Goal: Task Accomplishment & Management: Manage account settings

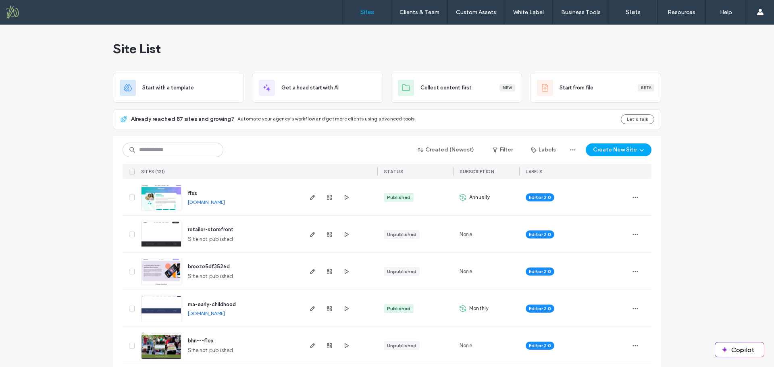
click at [214, 302] on span "ma-early-childhood" at bounding box center [212, 305] width 48 height 6
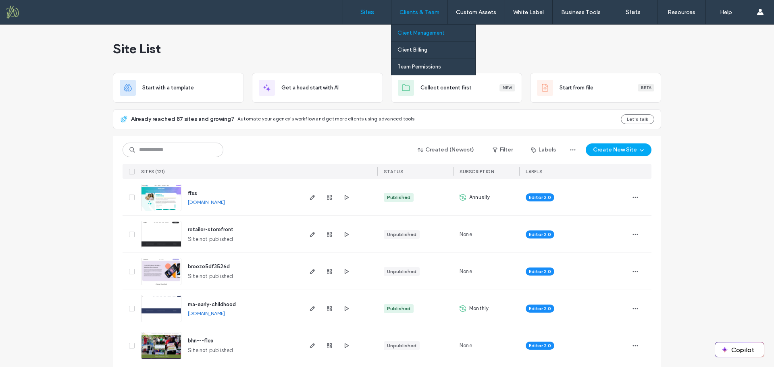
click at [420, 35] on label "Client Management" at bounding box center [421, 33] width 47 height 6
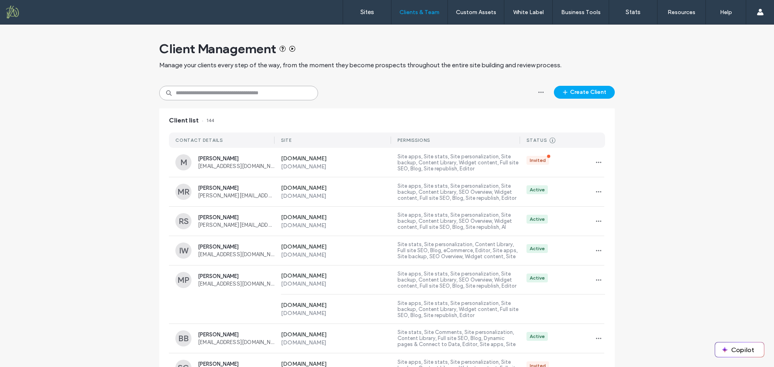
click at [250, 93] on input at bounding box center [238, 93] width 159 height 15
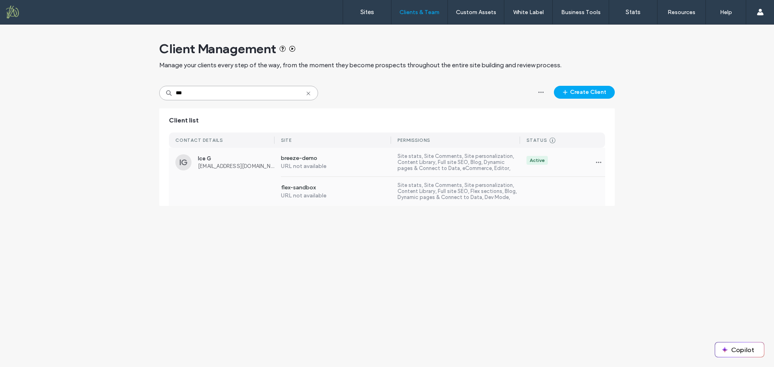
type input "***"
click at [223, 172] on div "IG Ice G hello@icealgagan.com breeze-demo URL not available Site stats, Site Co…" at bounding box center [387, 162] width 436 height 29
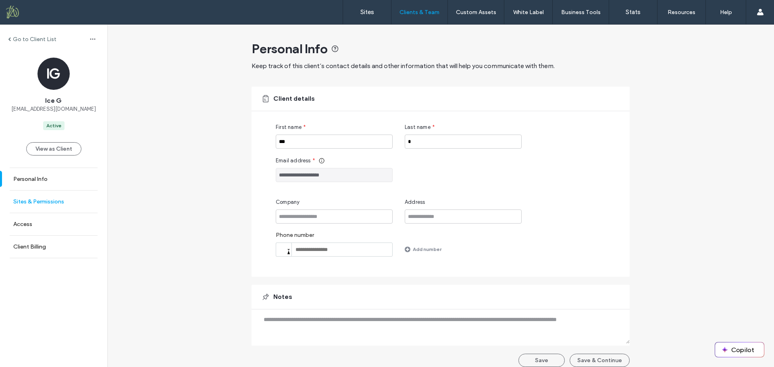
click at [42, 199] on label "Sites & Permissions" at bounding box center [38, 201] width 51 height 7
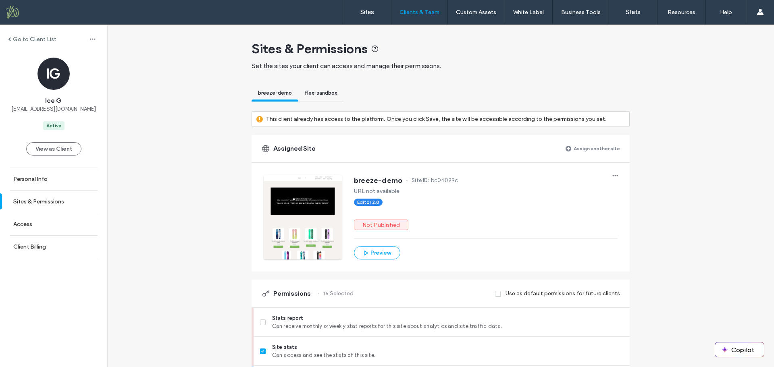
click at [588, 148] on label "Assign another site" at bounding box center [597, 149] width 46 height 14
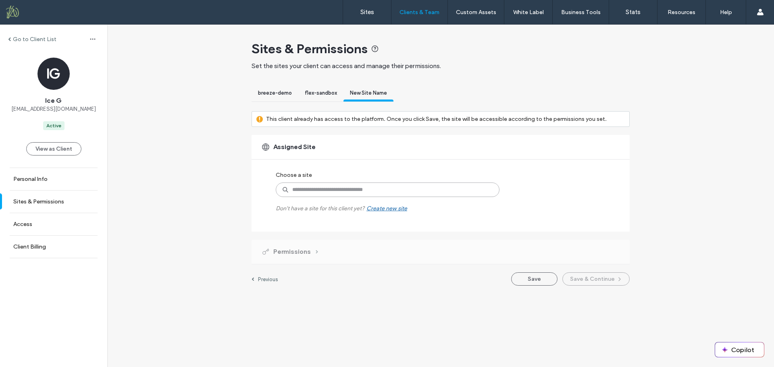
click at [317, 190] on input at bounding box center [388, 190] width 224 height 15
type input "**"
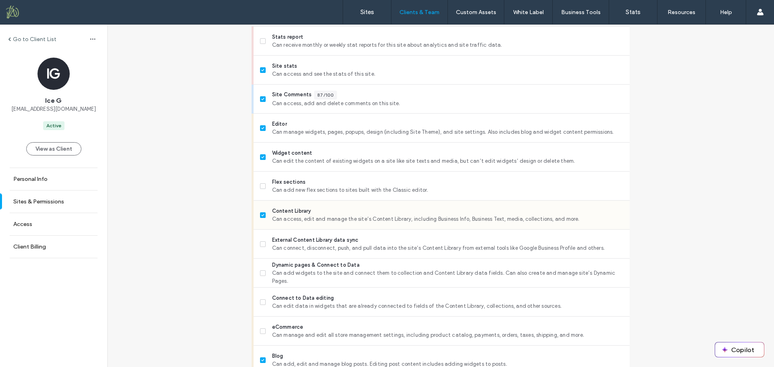
scroll to position [282, 0]
drag, startPoint x: 258, startPoint y: 185, endPoint x: 259, endPoint y: 207, distance: 22.2
click at [261, 186] on icon at bounding box center [262, 186] width 3 height 2
click at [261, 243] on icon at bounding box center [262, 244] width 3 height 2
click at [261, 274] on span at bounding box center [263, 273] width 6 height 6
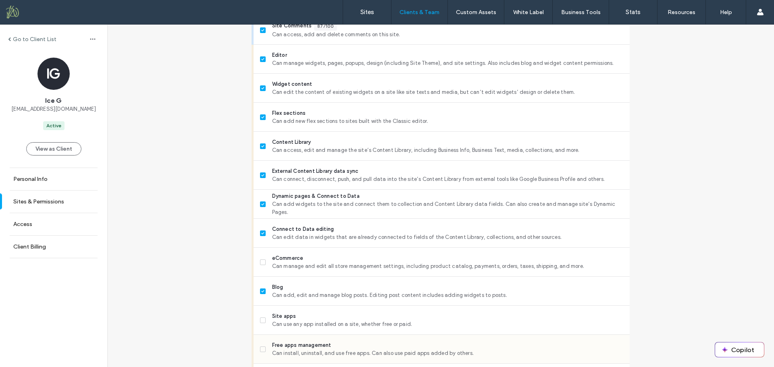
scroll to position [443, 0]
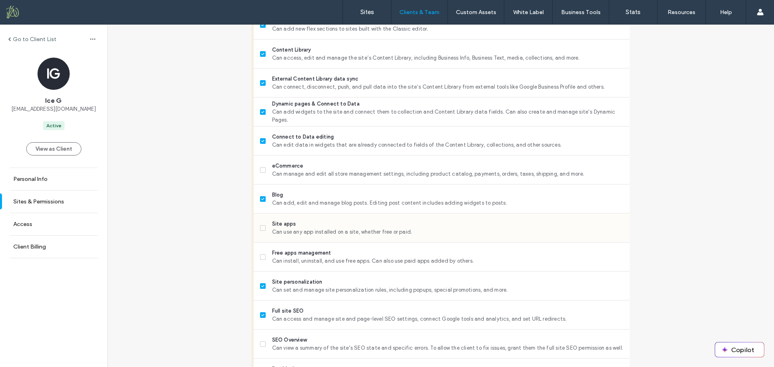
click at [261, 229] on icon at bounding box center [262, 228] width 3 height 2
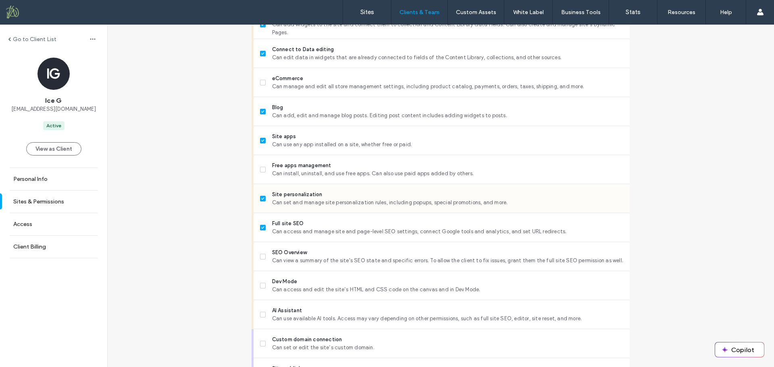
scroll to position [564, 0]
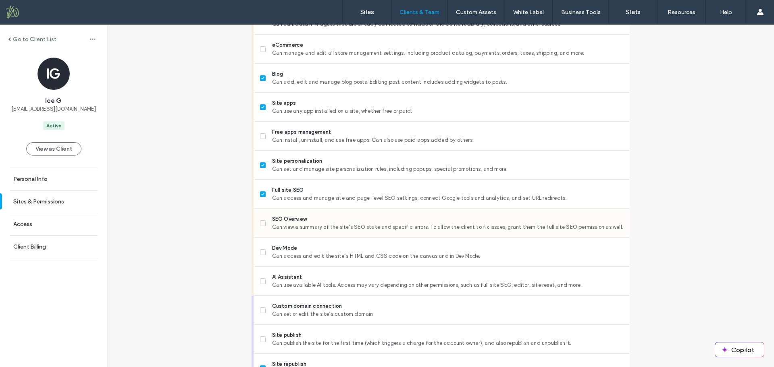
click at [261, 222] on icon at bounding box center [262, 223] width 3 height 2
click at [261, 253] on icon at bounding box center [262, 252] width 3 height 2
click at [262, 284] on span at bounding box center [263, 282] width 6 height 6
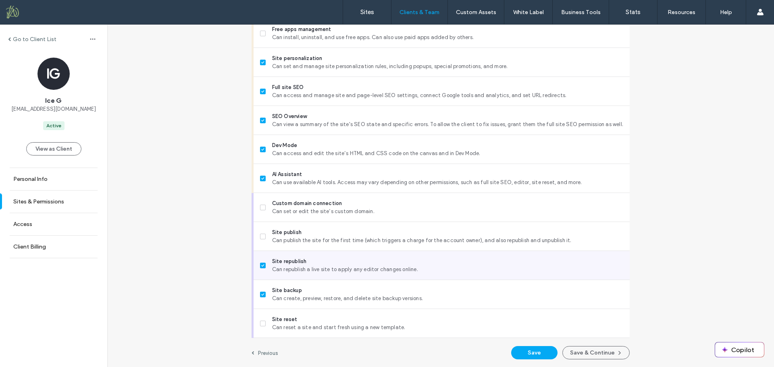
scroll to position [667, 0]
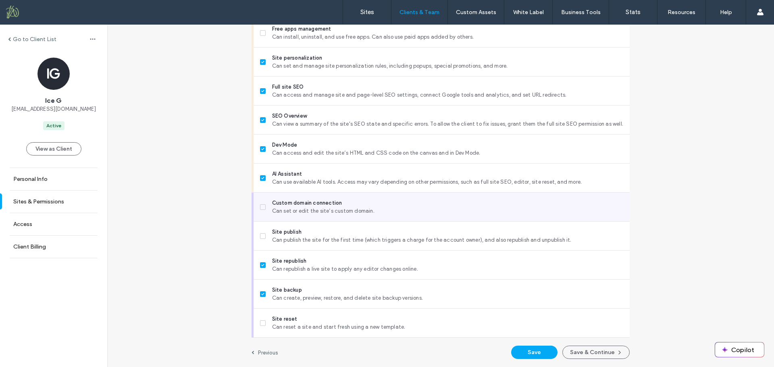
click at [261, 209] on span at bounding box center [263, 207] width 6 height 6
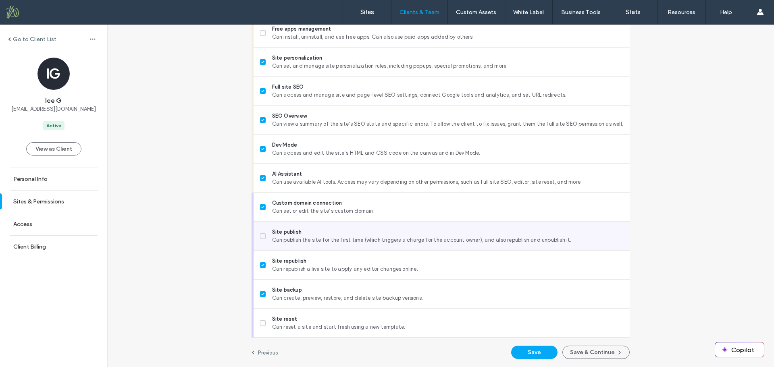
drag, startPoint x: 262, startPoint y: 238, endPoint x: 265, endPoint y: 245, distance: 7.8
click at [262, 238] on span at bounding box center [263, 236] width 6 height 6
click at [261, 236] on icon at bounding box center [262, 236] width 3 height 2
click at [539, 353] on button "Save" at bounding box center [534, 352] width 46 height 13
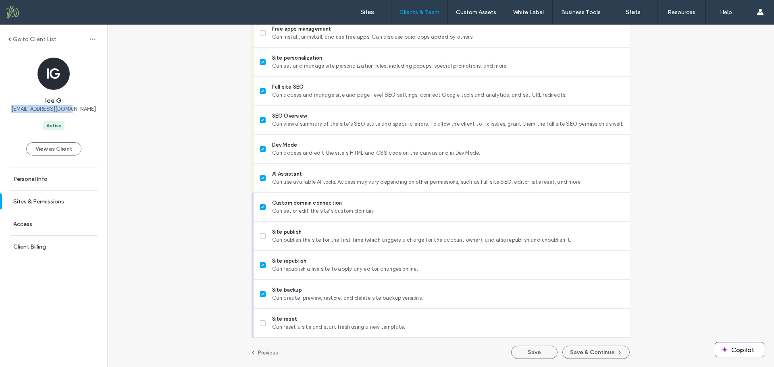
drag, startPoint x: 73, startPoint y: 108, endPoint x: 21, endPoint y: 108, distance: 52.8
click at [21, 108] on div "IG Ice G hello@icealgagan.com Active" at bounding box center [53, 94] width 107 height 73
copy span "hello@icealgagan.com"
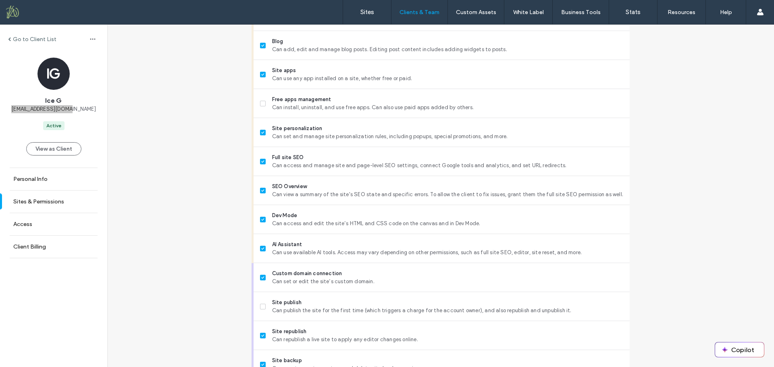
scroll to position [506, 0]
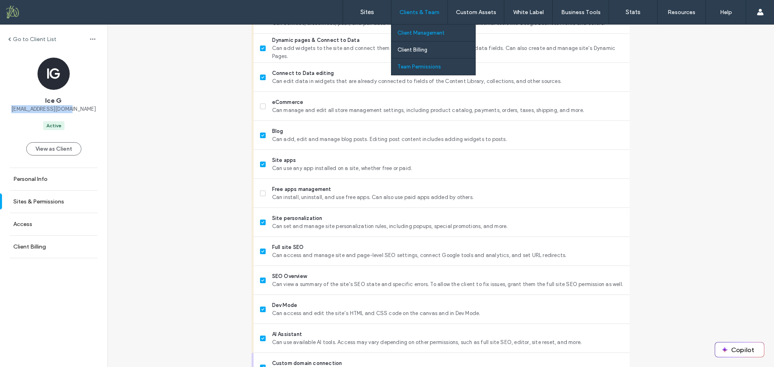
click at [421, 69] on label "Team Permissions" at bounding box center [420, 67] width 44 height 6
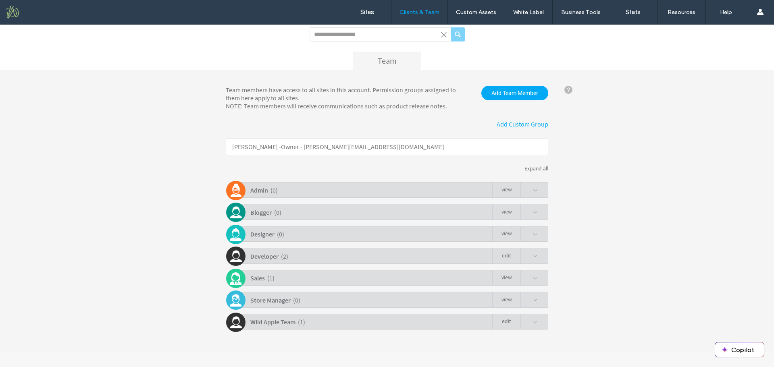
scroll to position [59, 0]
click at [352, 321] on div "Wild Apple Team ( 1 ) Edit" at bounding box center [389, 321] width 319 height 16
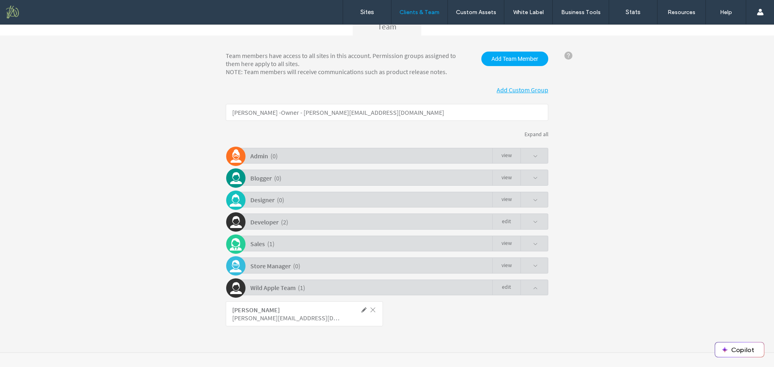
scroll to position [94, 0]
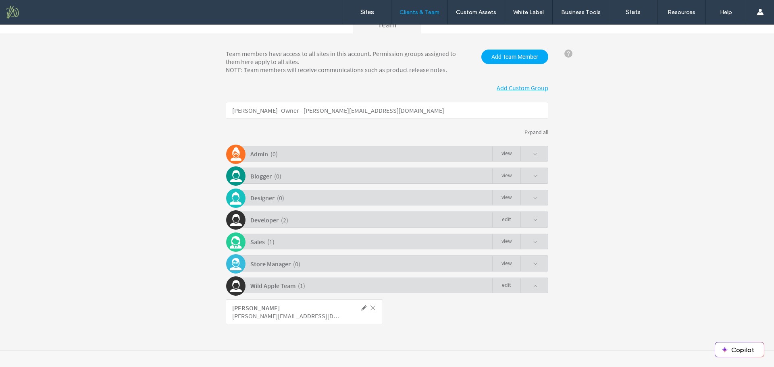
click span
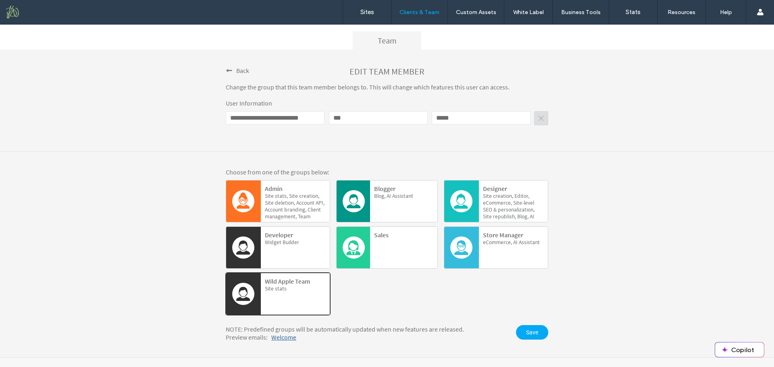
scroll to position [85, 0]
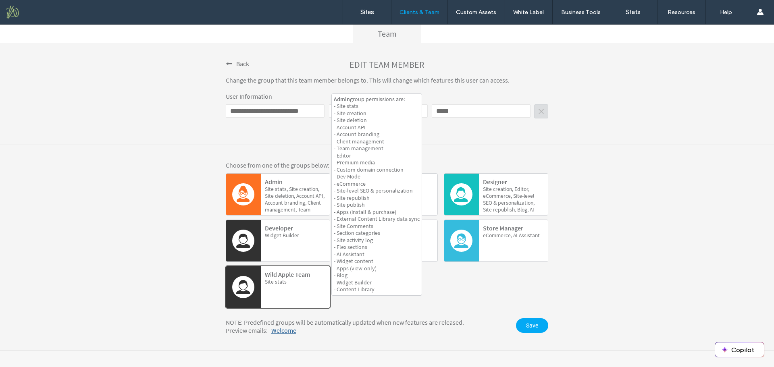
click at [283, 200] on span "Account" at bounding box center [274, 203] width 18 height 7
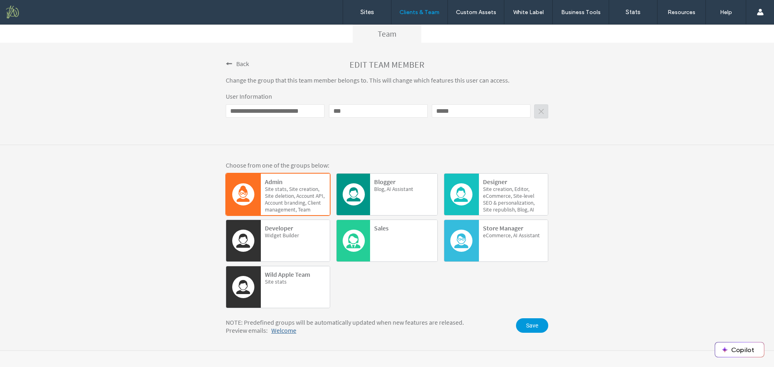
click at [529, 325] on span "Save" at bounding box center [532, 326] width 32 height 15
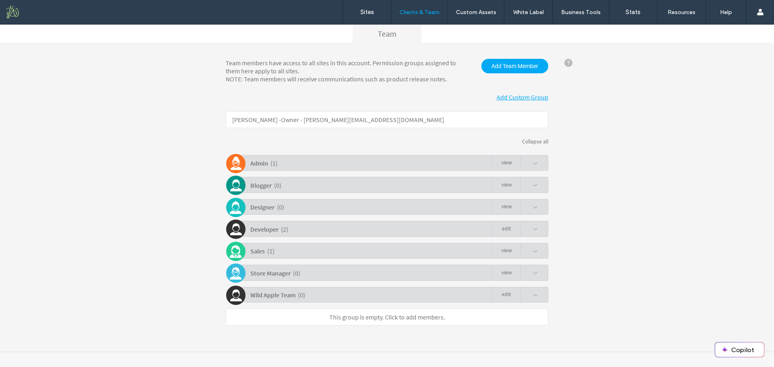
click at [537, 161] on div "Admin ( 1 ) view" at bounding box center [389, 163] width 319 height 16
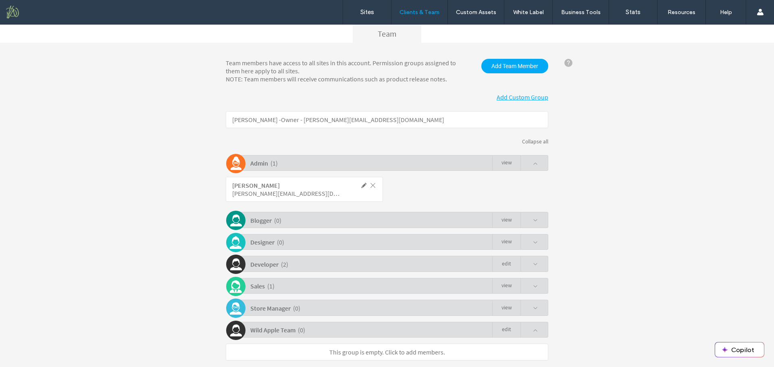
click at [537, 161] on div "Admin ( 1 ) view" at bounding box center [389, 163] width 319 height 16
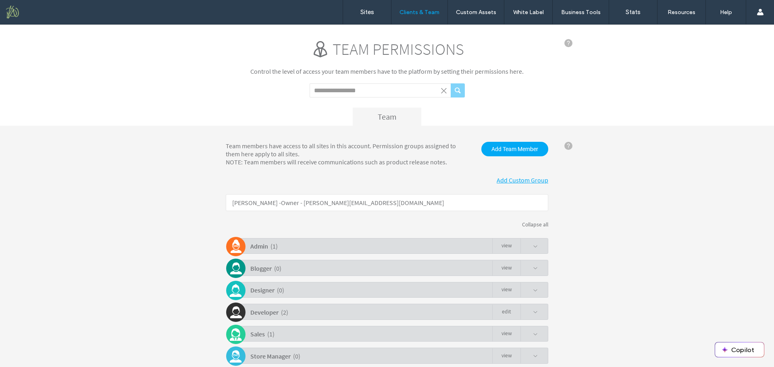
scroll to position [0, 0]
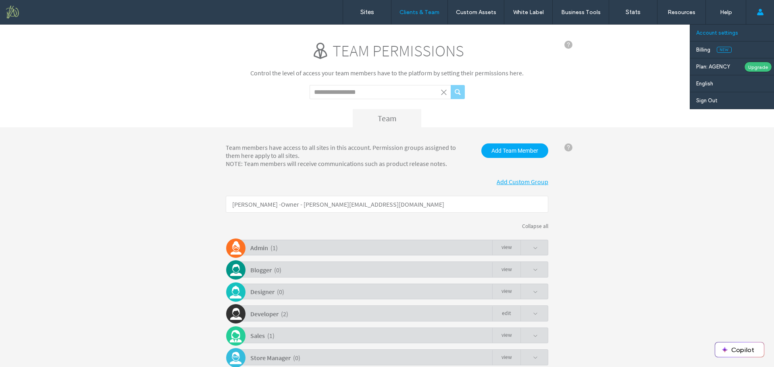
click at [722, 34] on label "Account settings" at bounding box center [717, 33] width 42 height 6
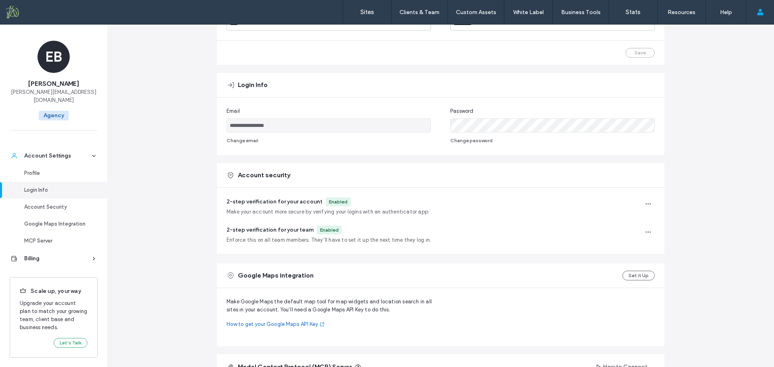
scroll to position [101, 0]
click at [41, 255] on div "Billing" at bounding box center [57, 259] width 66 height 8
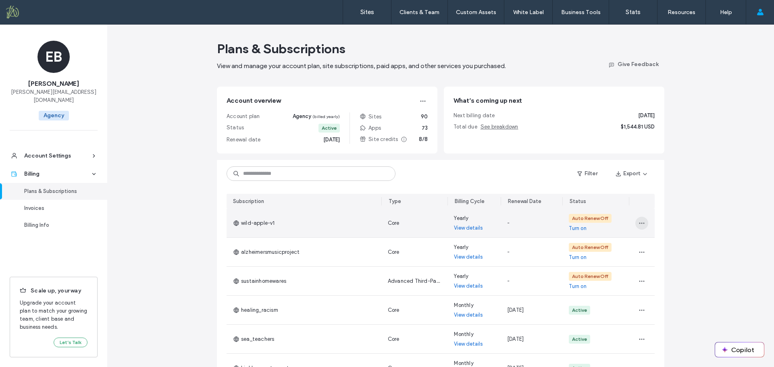
click at [639, 224] on icon "button" at bounding box center [642, 223] width 6 height 6
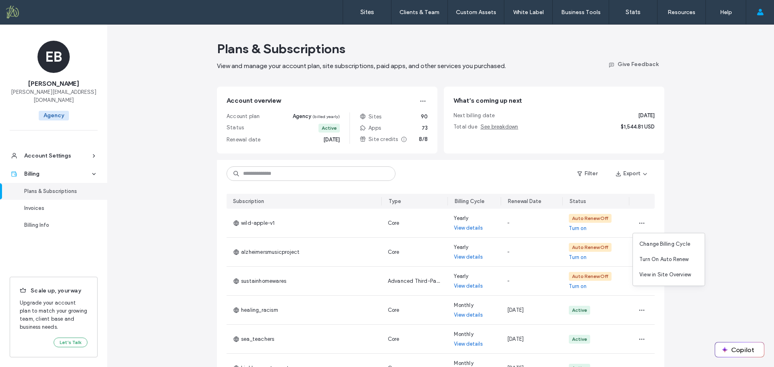
click at [699, 194] on div "Plans & Subscriptions View and manage your account plan, site subscriptions, pa…" at bounding box center [440, 283] width 667 height 516
click at [51, 152] on div "Account Settings" at bounding box center [57, 156] width 66 height 8
